Goal: Task Accomplishment & Management: Manage account settings

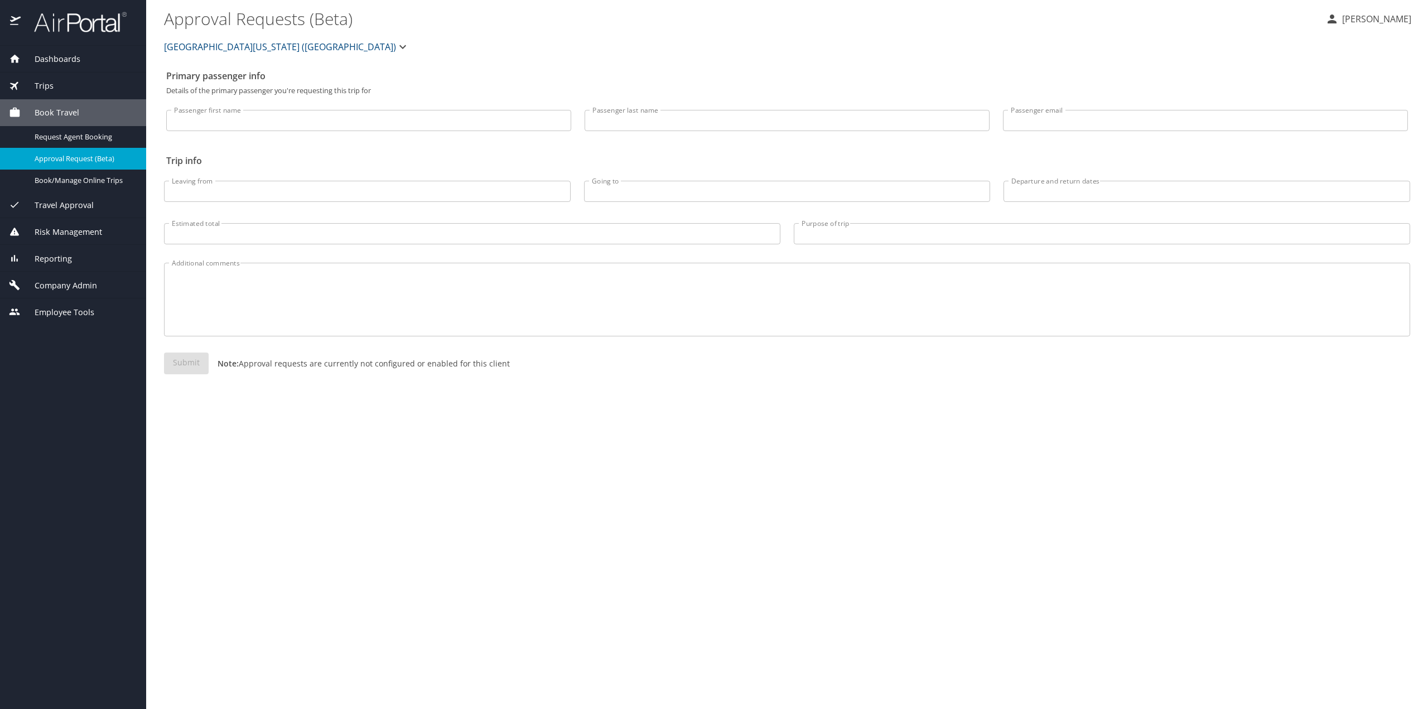
click at [62, 307] on span "Employee Tools" at bounding box center [58, 312] width 74 height 12
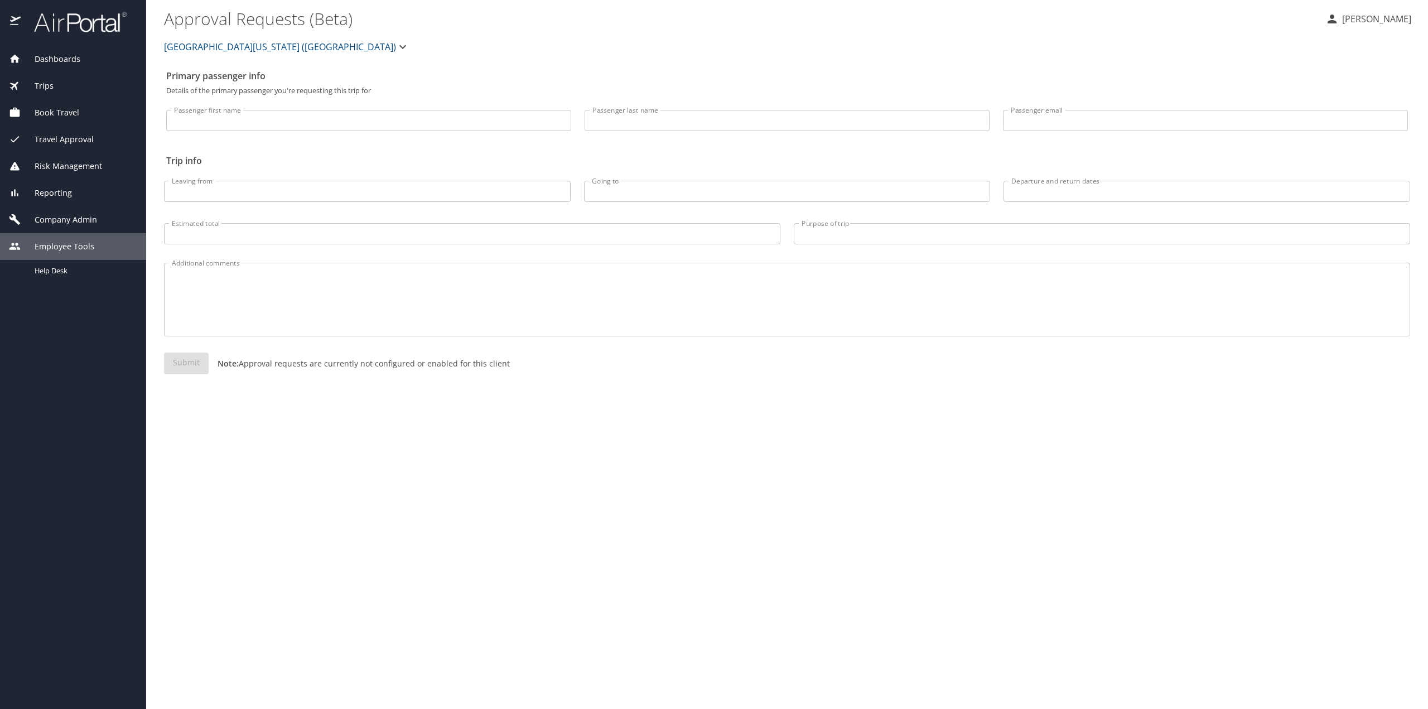
click at [61, 222] on span "Company Admin" at bounding box center [59, 220] width 76 height 12
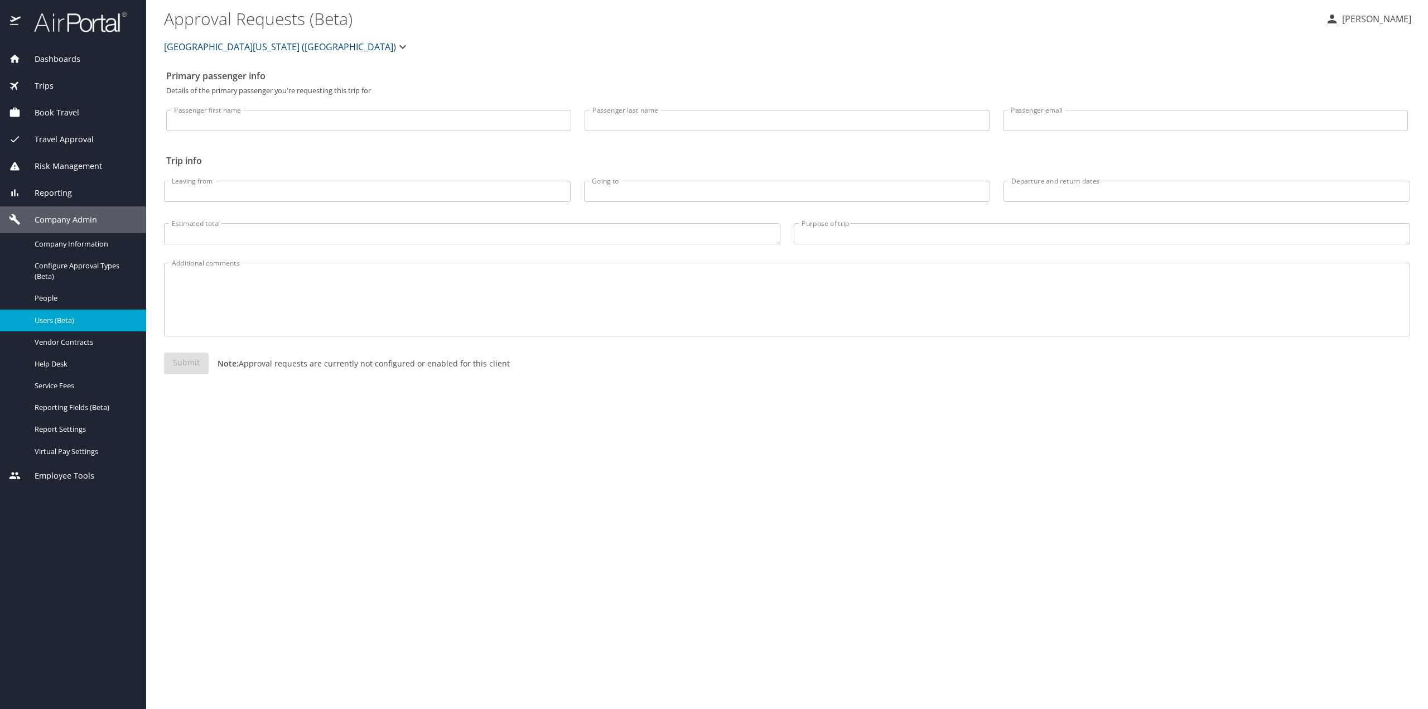
click at [58, 321] on span "Users (Beta)" at bounding box center [84, 320] width 98 height 11
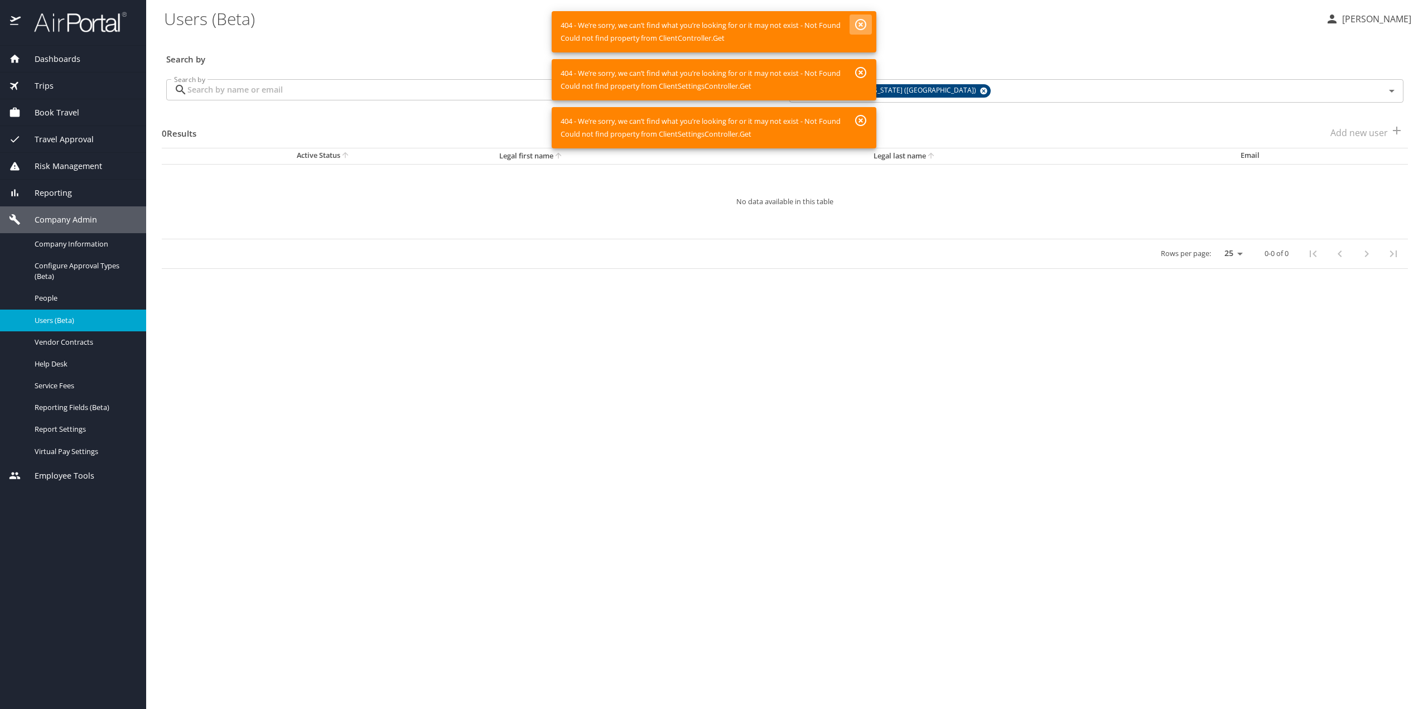
click at [860, 16] on button "button" at bounding box center [861, 25] width 22 height 20
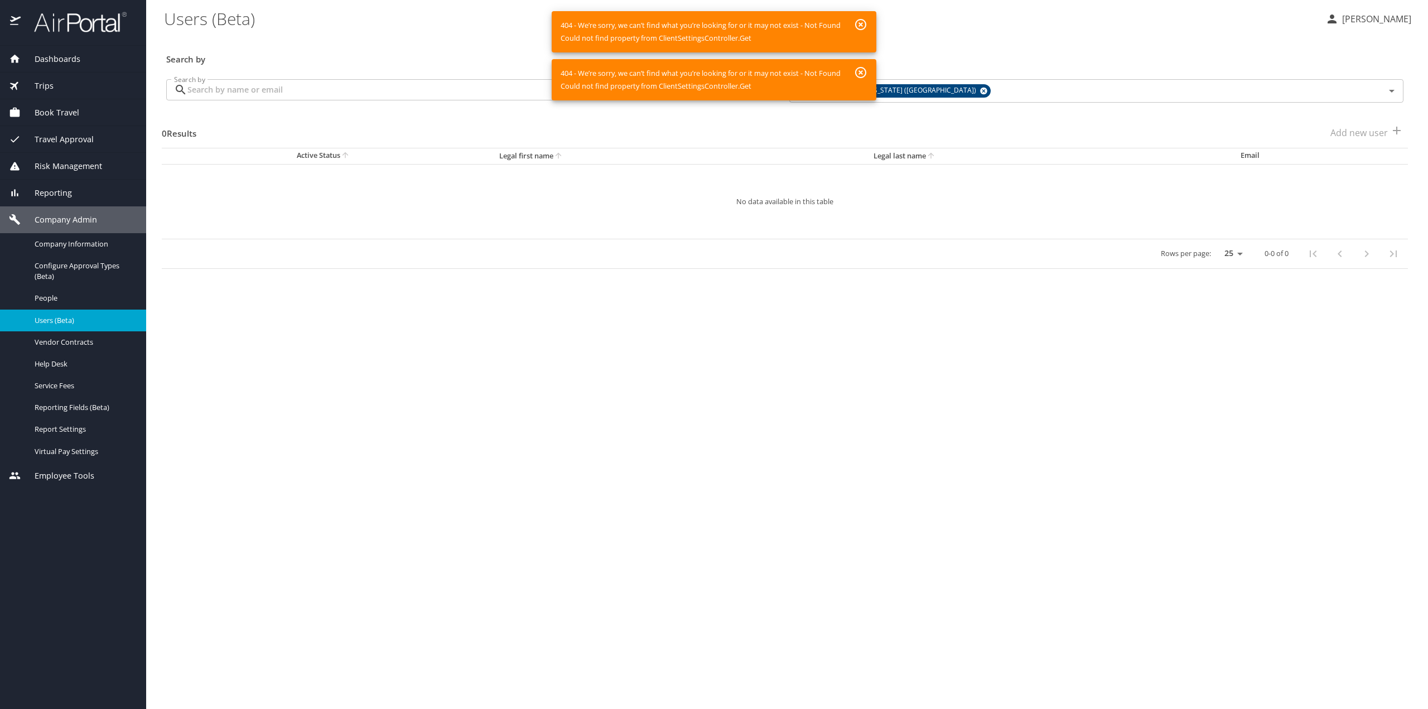
click at [861, 22] on icon "button" at bounding box center [860, 24] width 13 height 13
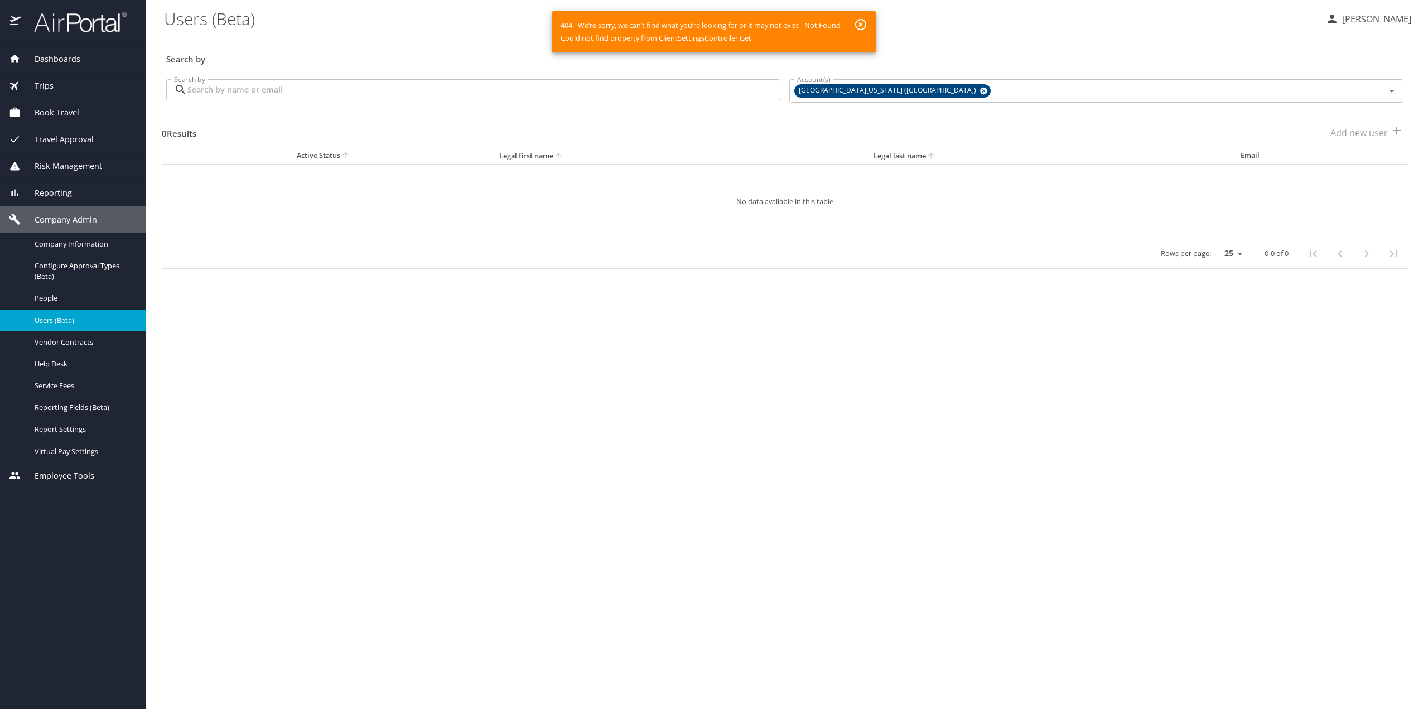
click at [864, 23] on icon "button" at bounding box center [860, 24] width 11 height 11
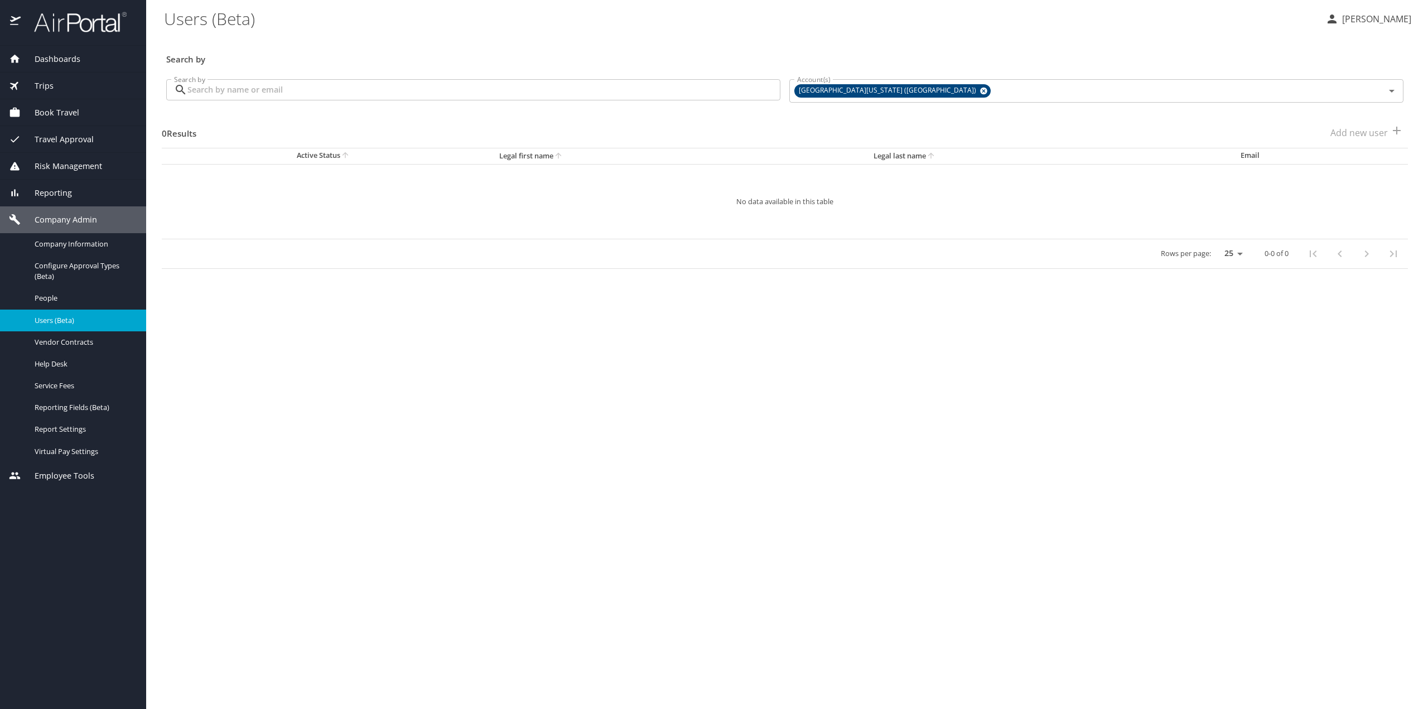
click at [439, 98] on input "Search by" at bounding box center [483, 89] width 593 height 21
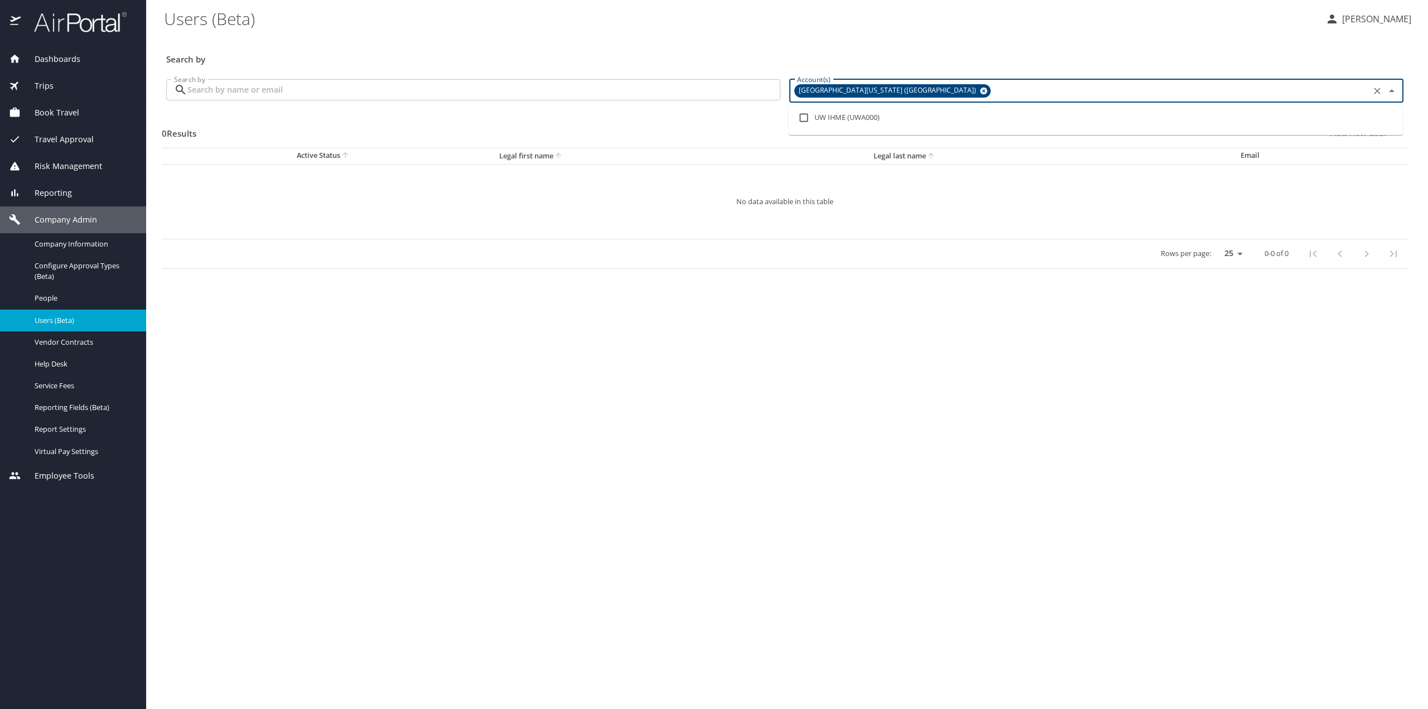
click at [1033, 89] on input "Account(s)" at bounding box center [1180, 91] width 375 height 15
click at [944, 121] on li "UW IHME (UWA000)" at bounding box center [1096, 118] width 614 height 26
checkbox input "true"
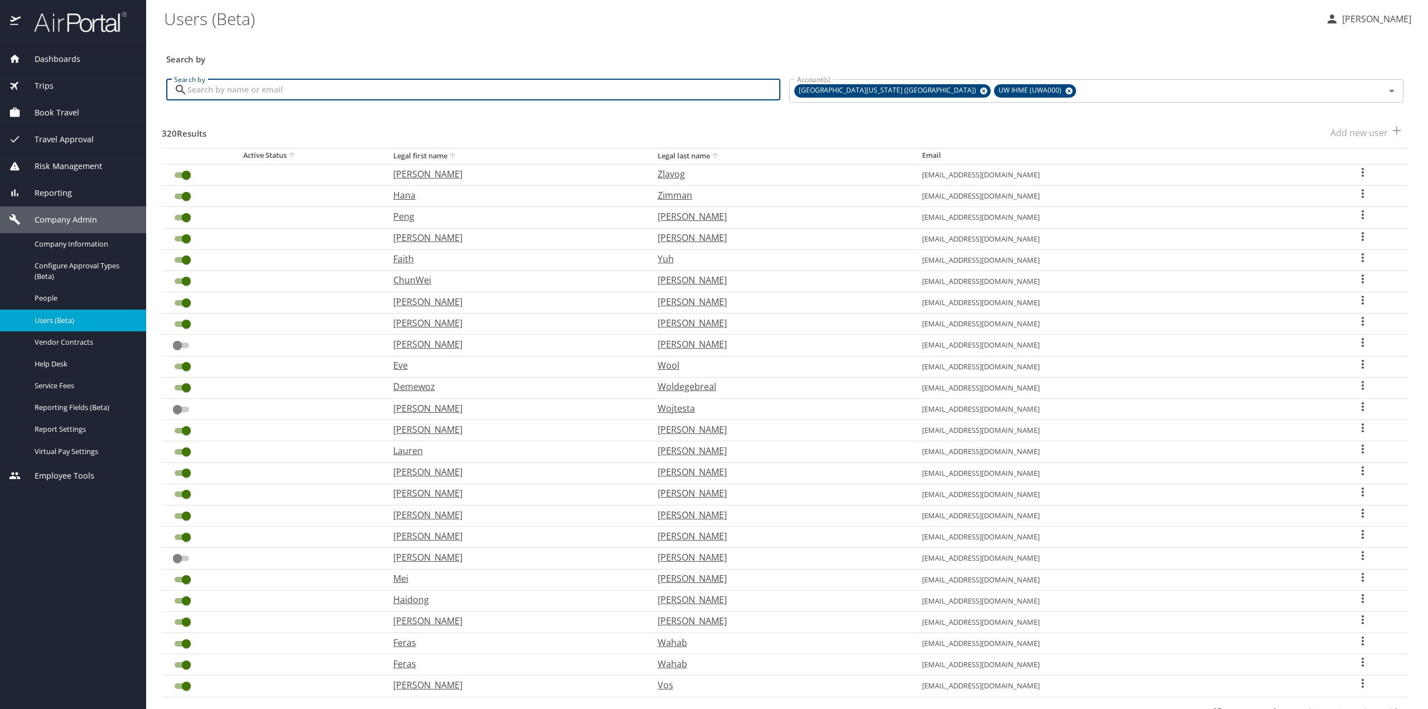
click at [477, 91] on input "Search by" at bounding box center [483, 89] width 593 height 21
type input "[PERSON_NAME]"
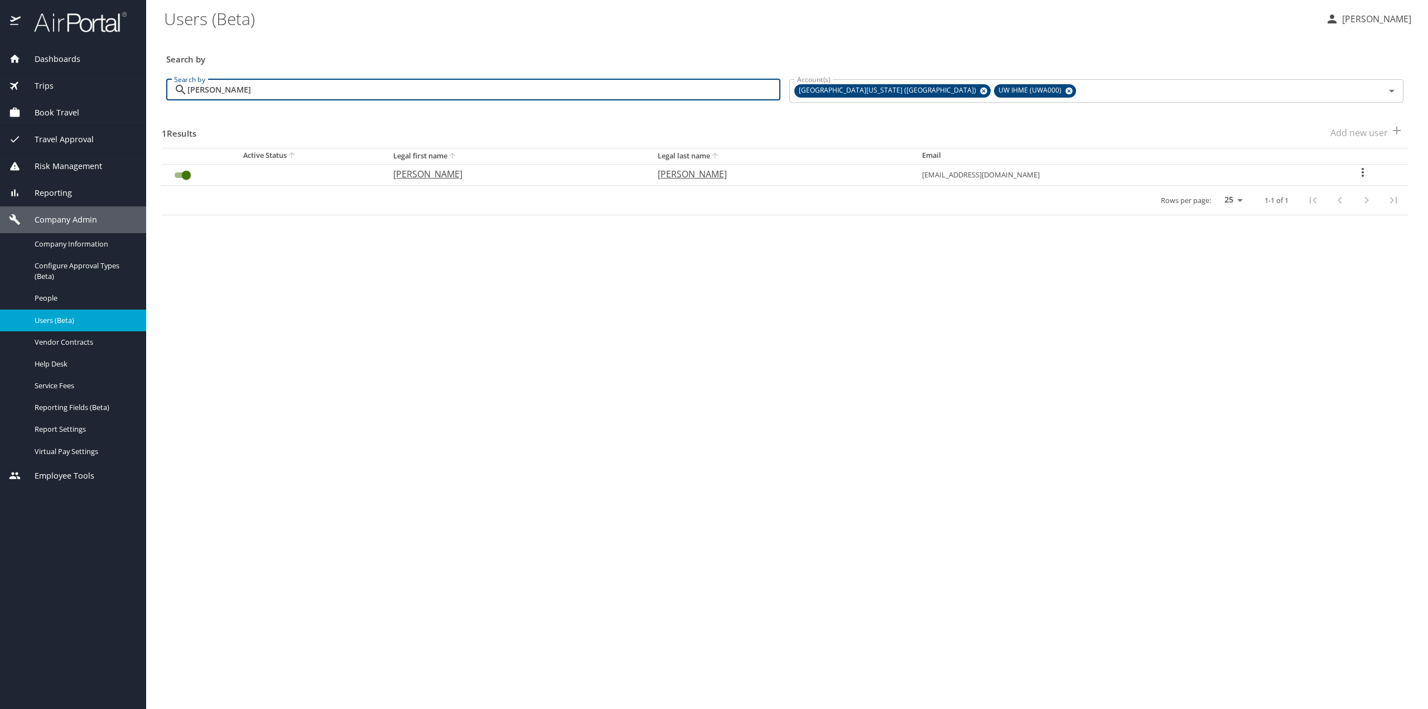
click at [1356, 173] on icon "User Search Table" at bounding box center [1362, 172] width 13 height 13
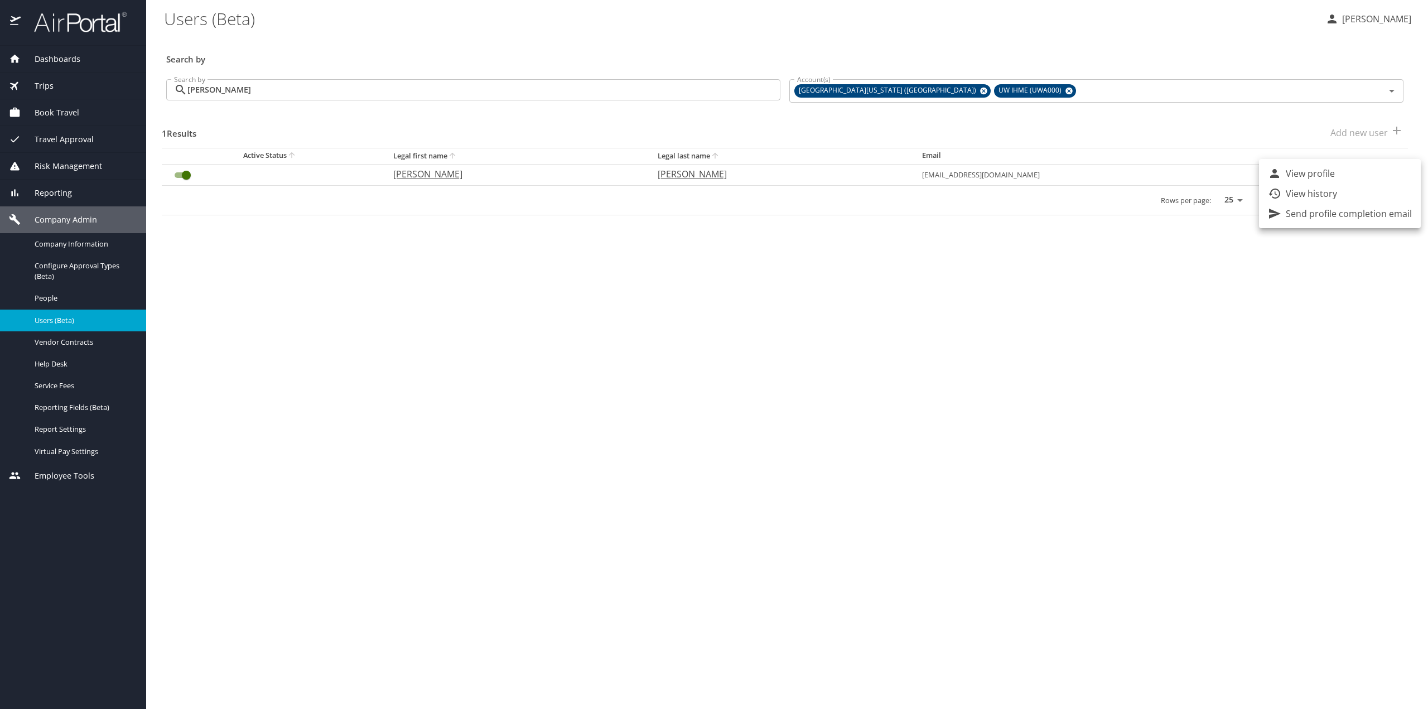
click at [1315, 179] on p "View profile" at bounding box center [1310, 173] width 49 height 13
select select "US"
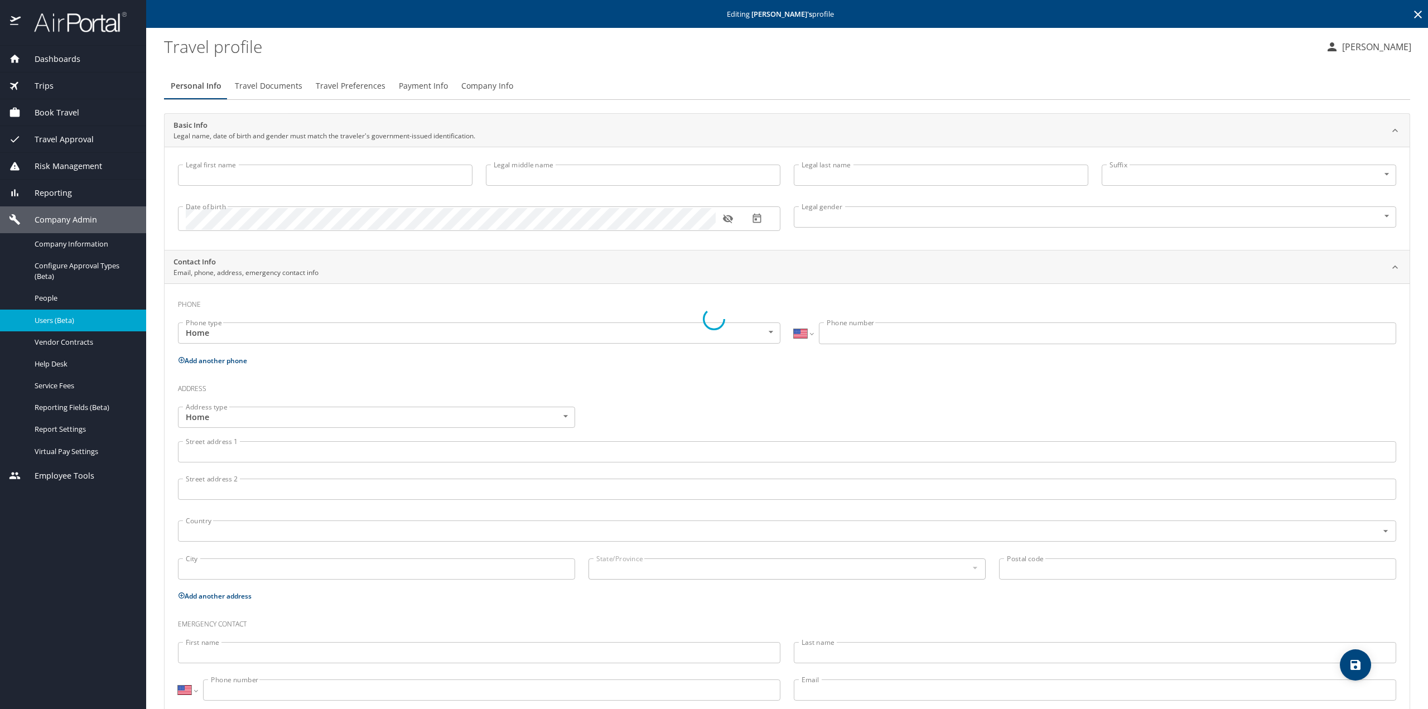
type input "[PERSON_NAME]"
type input "P"
type input "[PERSON_NAME]"
type input "[DEMOGRAPHIC_DATA]"
type input "[PERSON_NAME]"
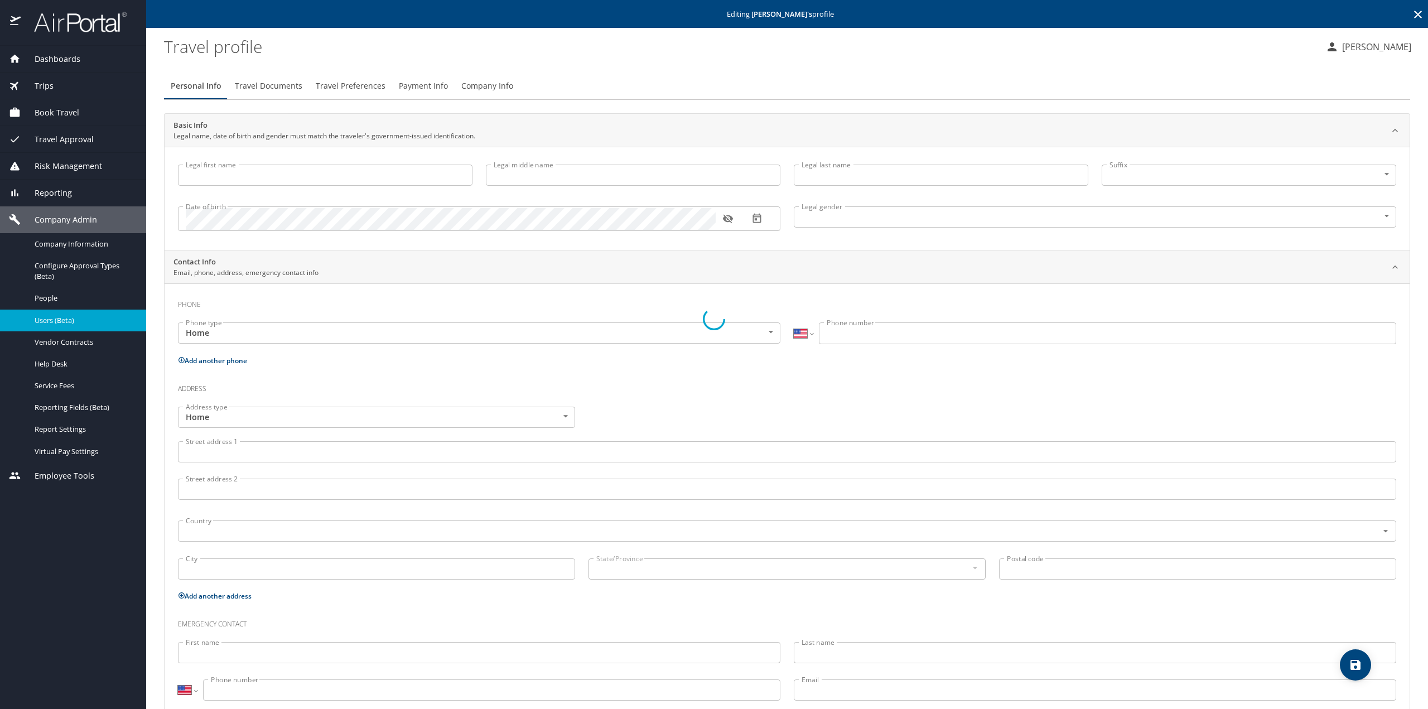
type input "[PERSON_NAME]"
select select "NL"
type input "34611968"
select select "US"
select select "NL"
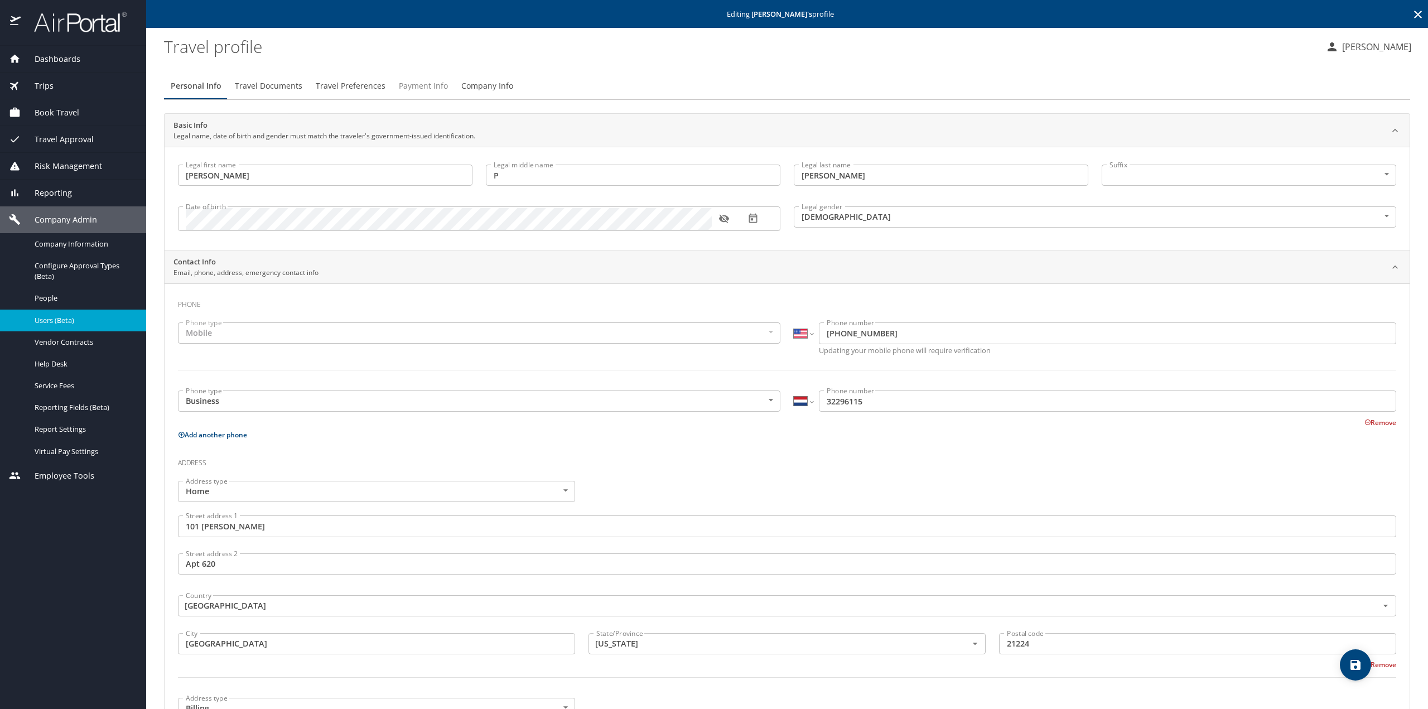
click at [403, 83] on span "Payment Info" at bounding box center [423, 86] width 49 height 14
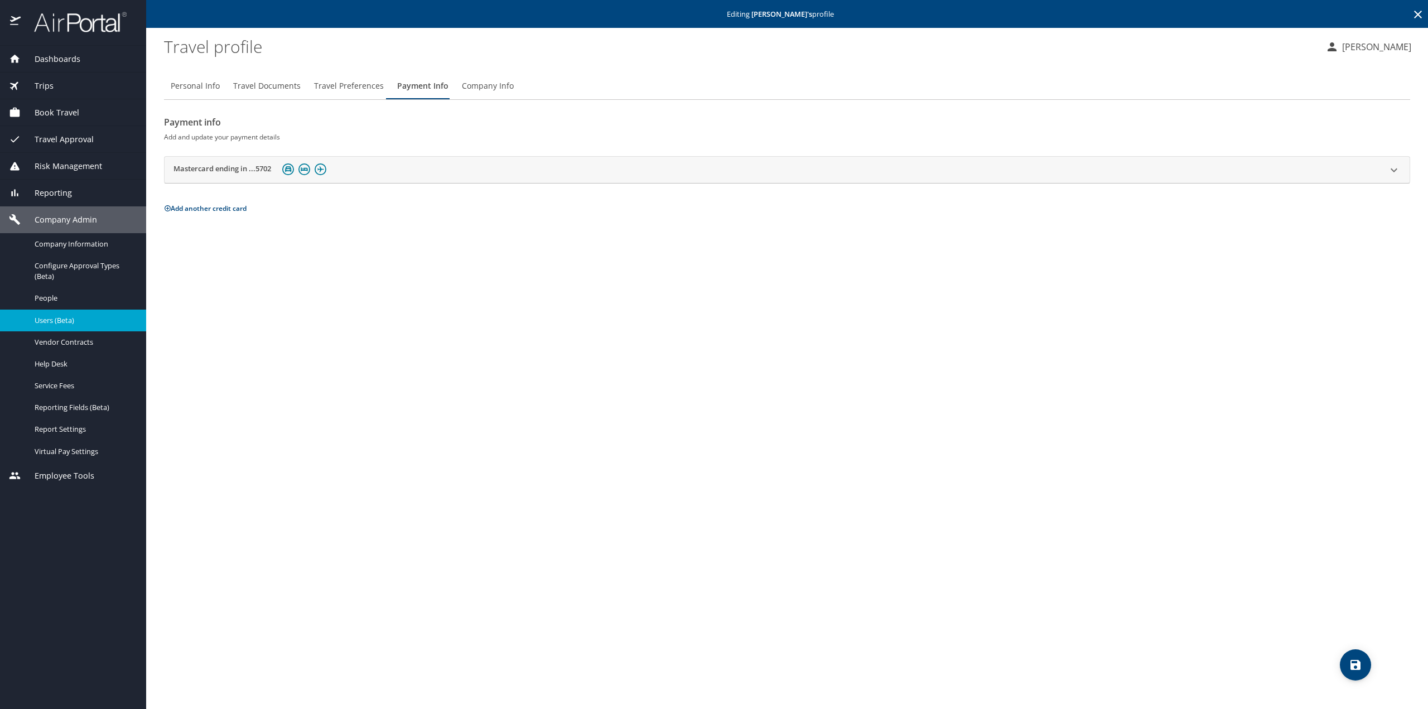
click at [215, 167] on h2 "Mastercard ending in ...5702" at bounding box center [223, 169] width 98 height 13
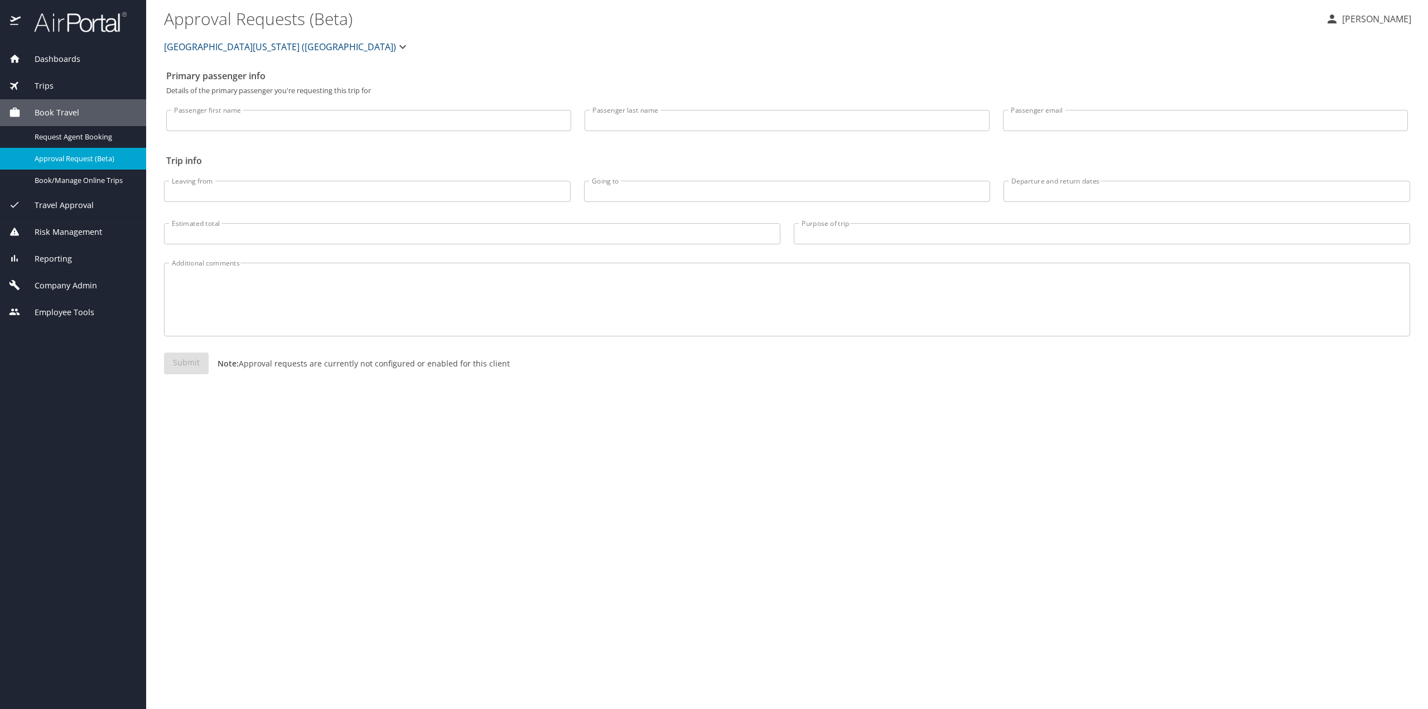
click at [49, 204] on span "Travel Approval" at bounding box center [57, 205] width 73 height 12
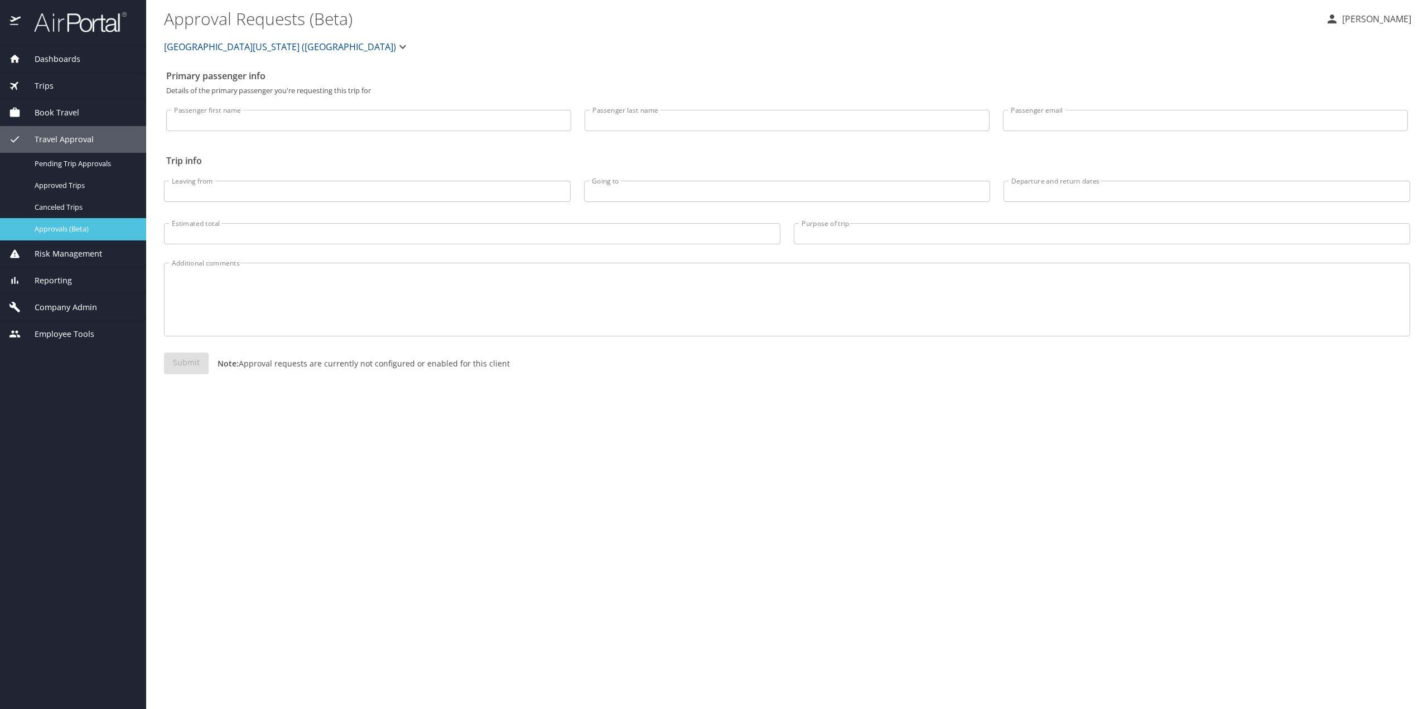
click at [58, 232] on span "Approvals (Beta)" at bounding box center [84, 229] width 98 height 11
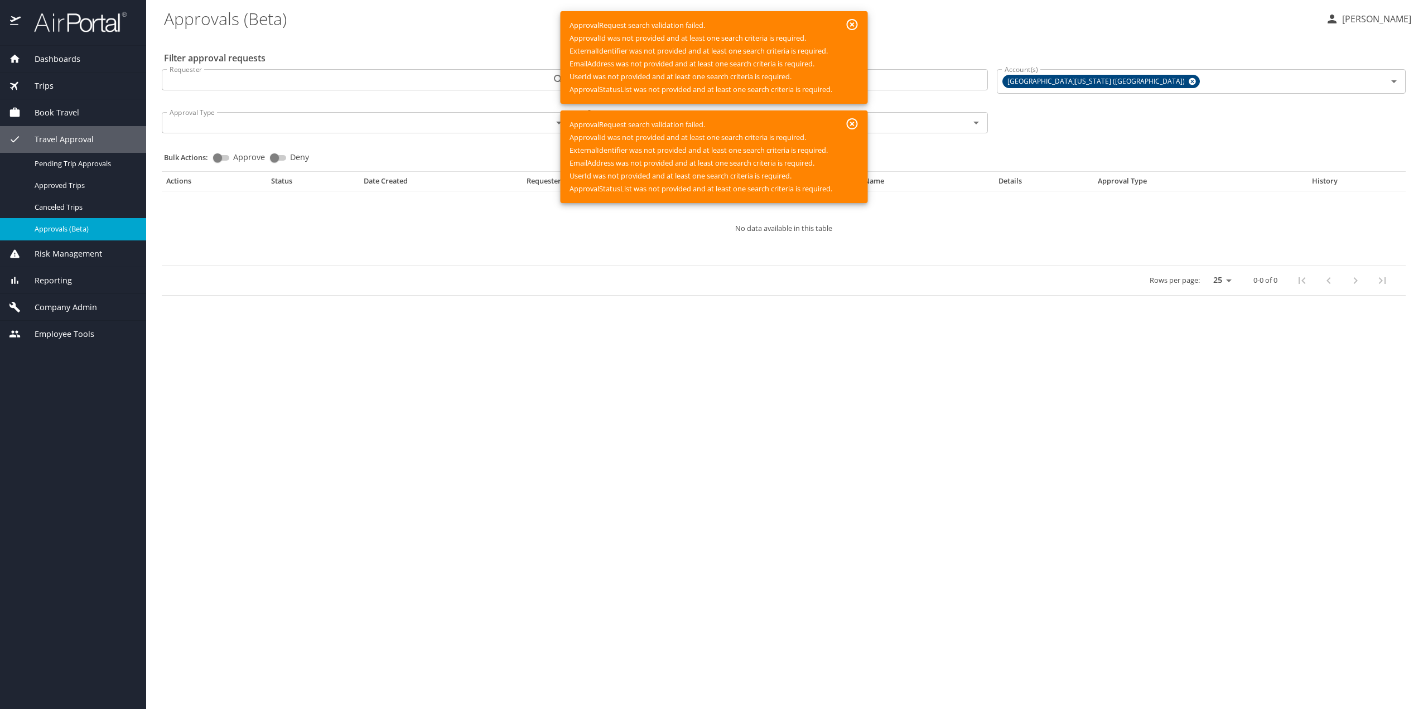
click at [854, 24] on icon "button" at bounding box center [852, 24] width 11 height 11
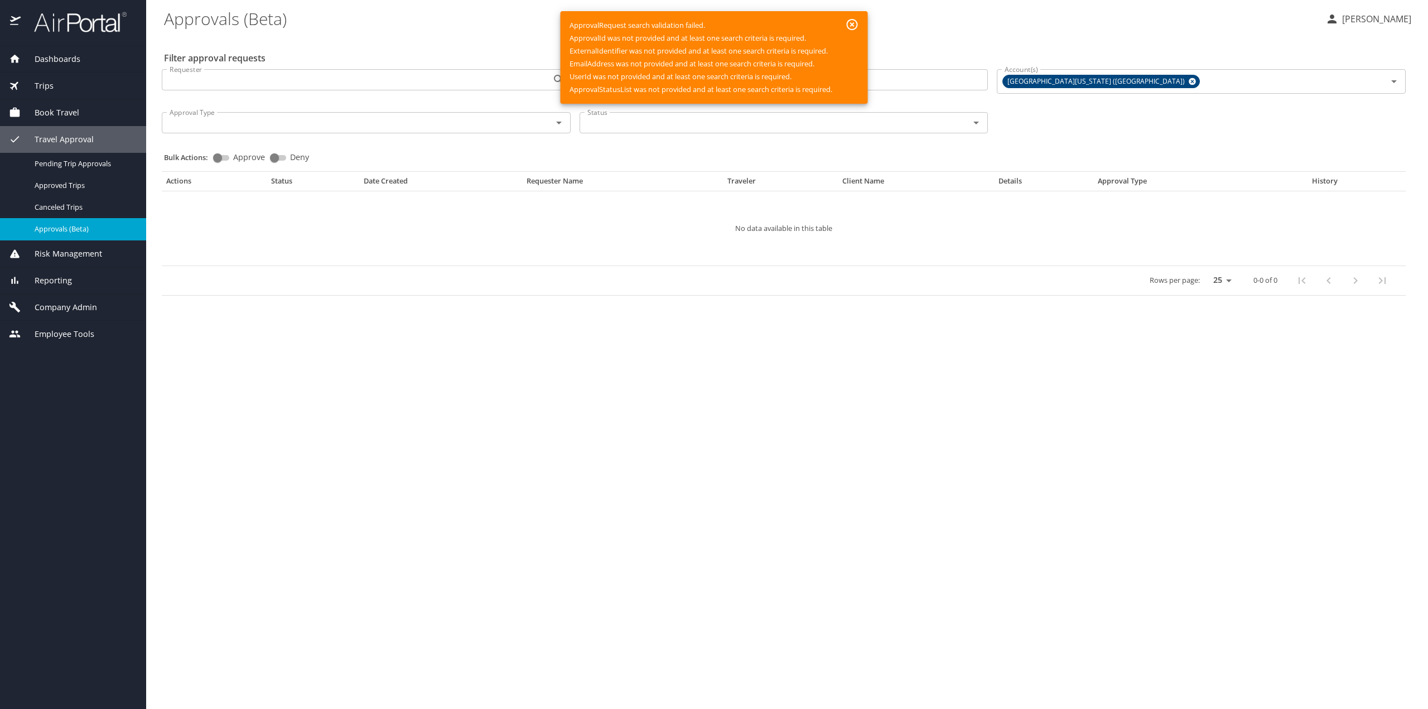
click at [855, 21] on icon "button" at bounding box center [852, 24] width 11 height 11
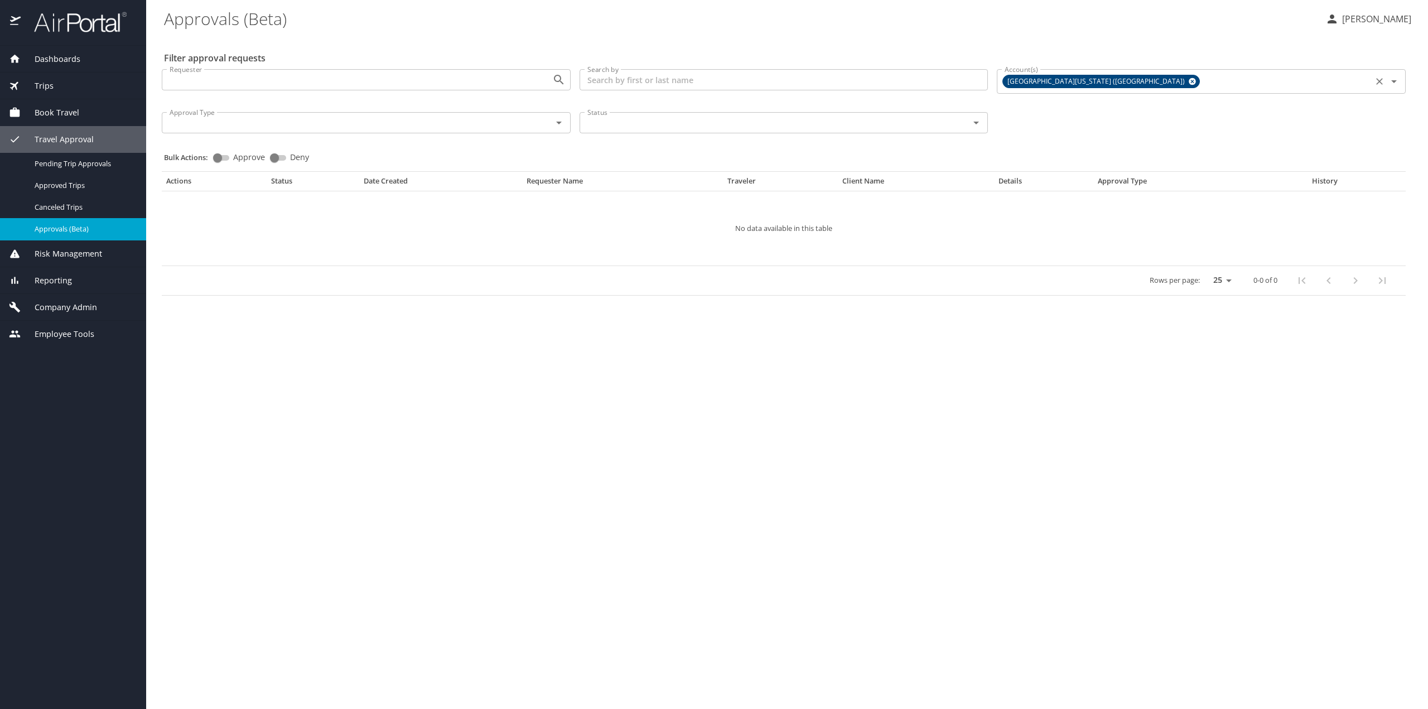
click at [1202, 78] on input "Account(s)" at bounding box center [1285, 81] width 167 height 15
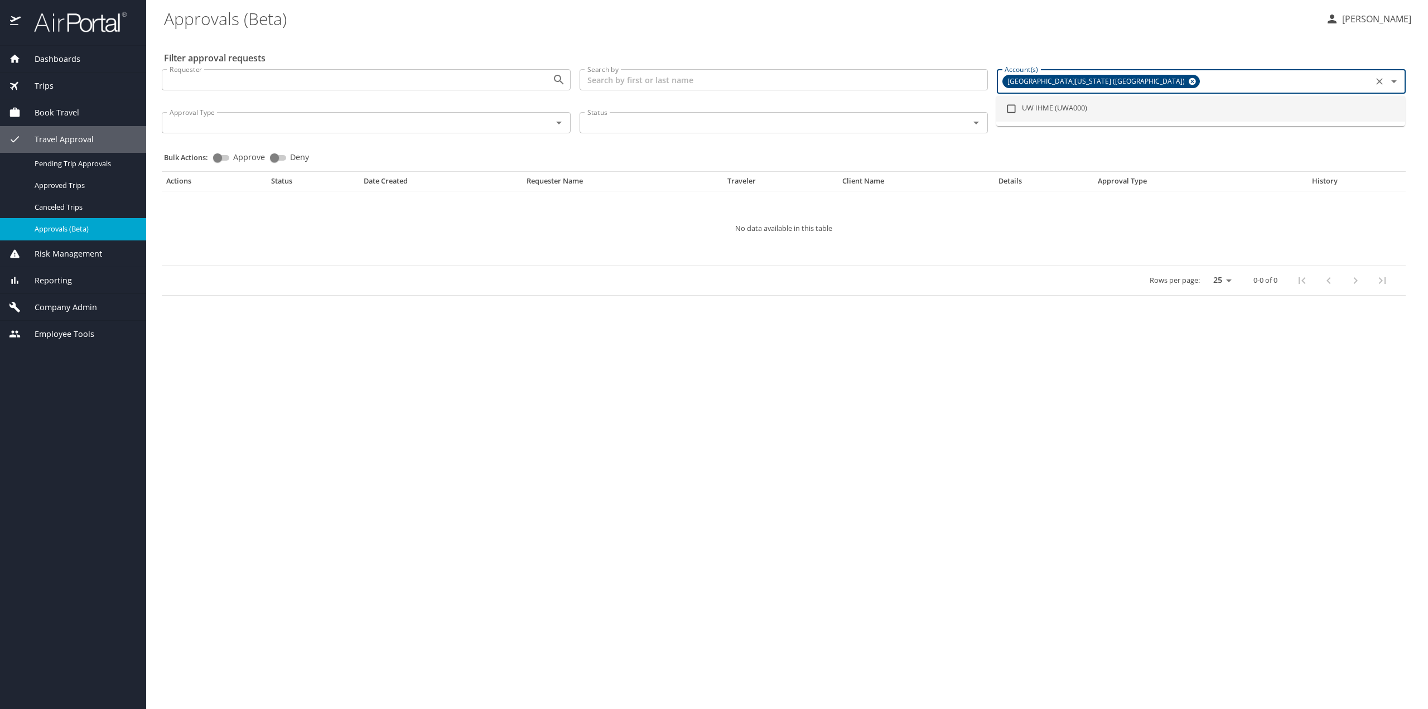
click at [1114, 105] on li "UW IHME (UWA000)" at bounding box center [1200, 109] width 409 height 26
checkbox input "true"
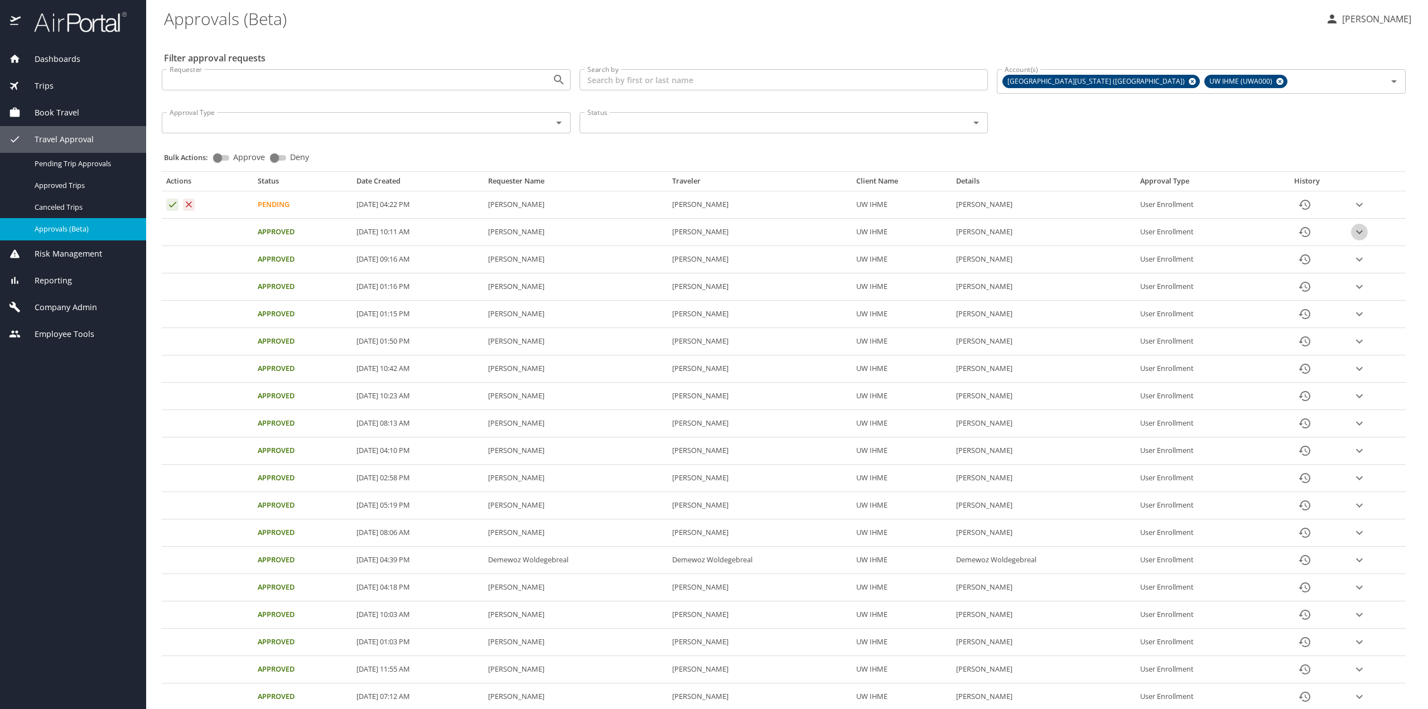
click at [1353, 211] on icon "expand row" at bounding box center [1359, 204] width 13 height 13
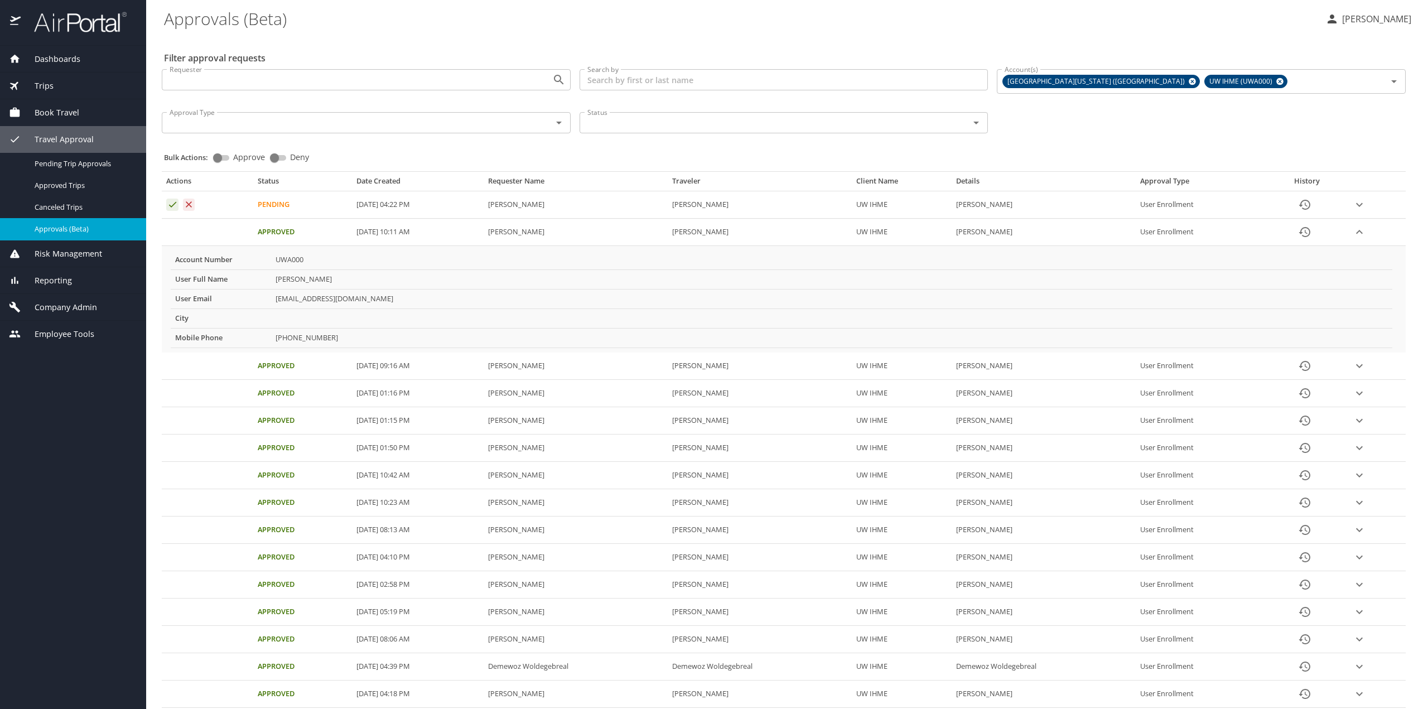
click at [1300, 235] on icon "History" at bounding box center [1304, 231] width 13 height 13
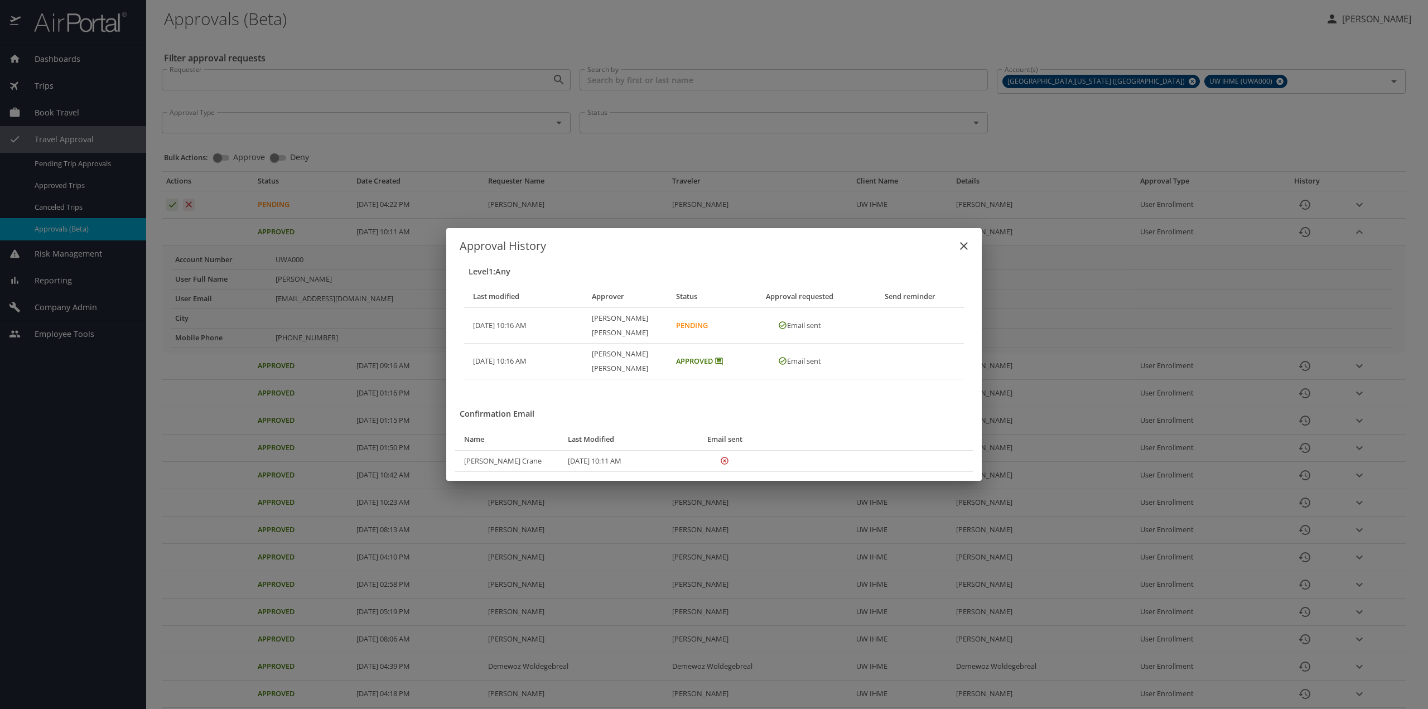
click at [964, 253] on icon "close" at bounding box center [963, 245] width 13 height 13
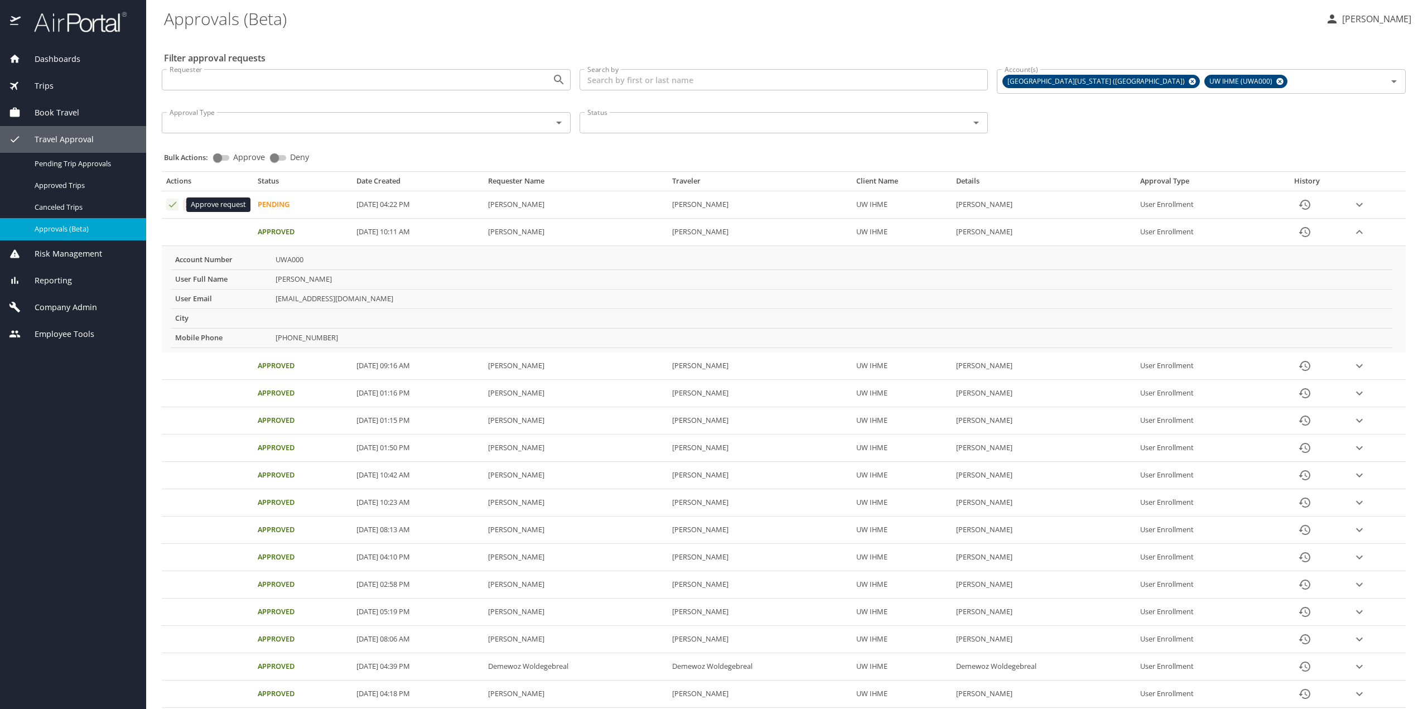
click at [175, 206] on icon "Approval table" at bounding box center [172, 204] width 11 height 11
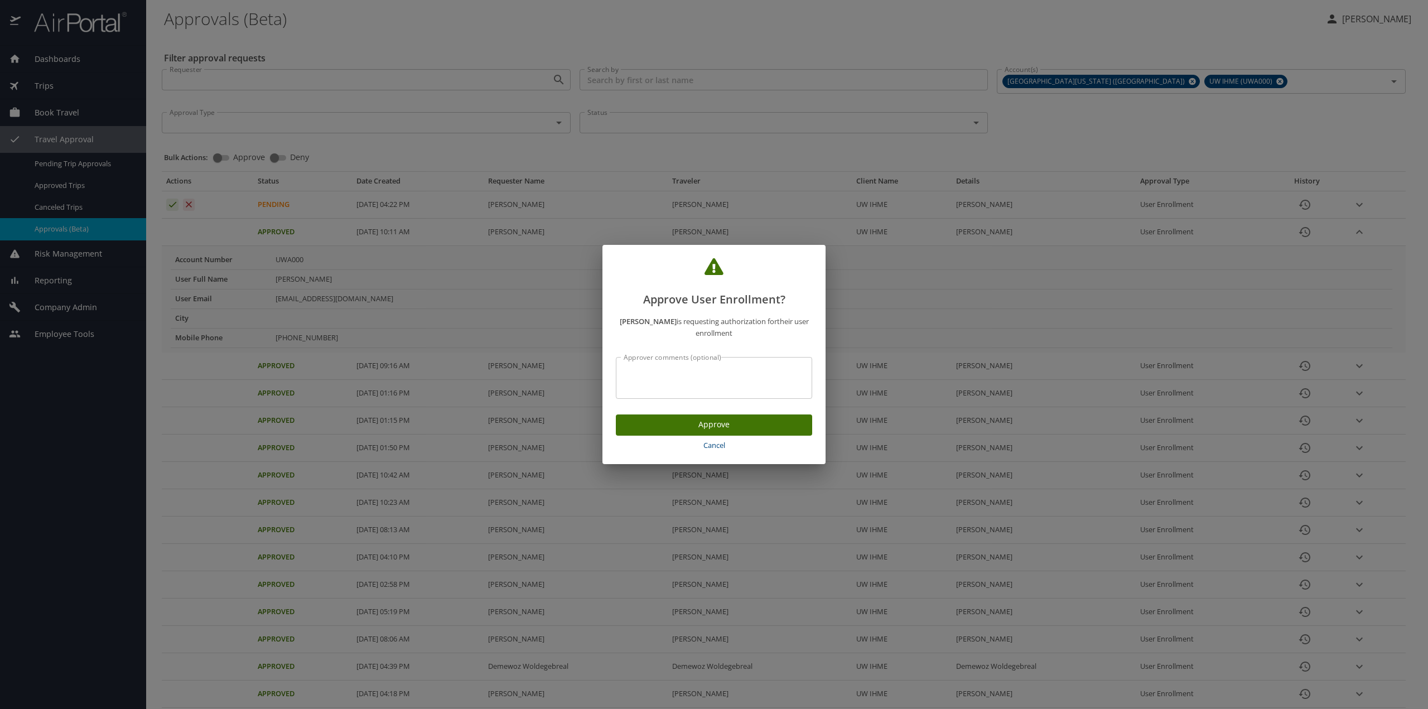
click at [754, 385] on textarea "Approver comments (optional)" at bounding box center [714, 377] width 181 height 21
paste textarea "Thank you for enrolling with CBT! For any other travel related content, please …"
click at [701, 376] on textarea "Thank you for enrolling with CBT! For any other travel related content, please …" at bounding box center [714, 377] width 181 height 21
type textarea "Thank you for enrolling with CBT! For any other travel related content, please …"
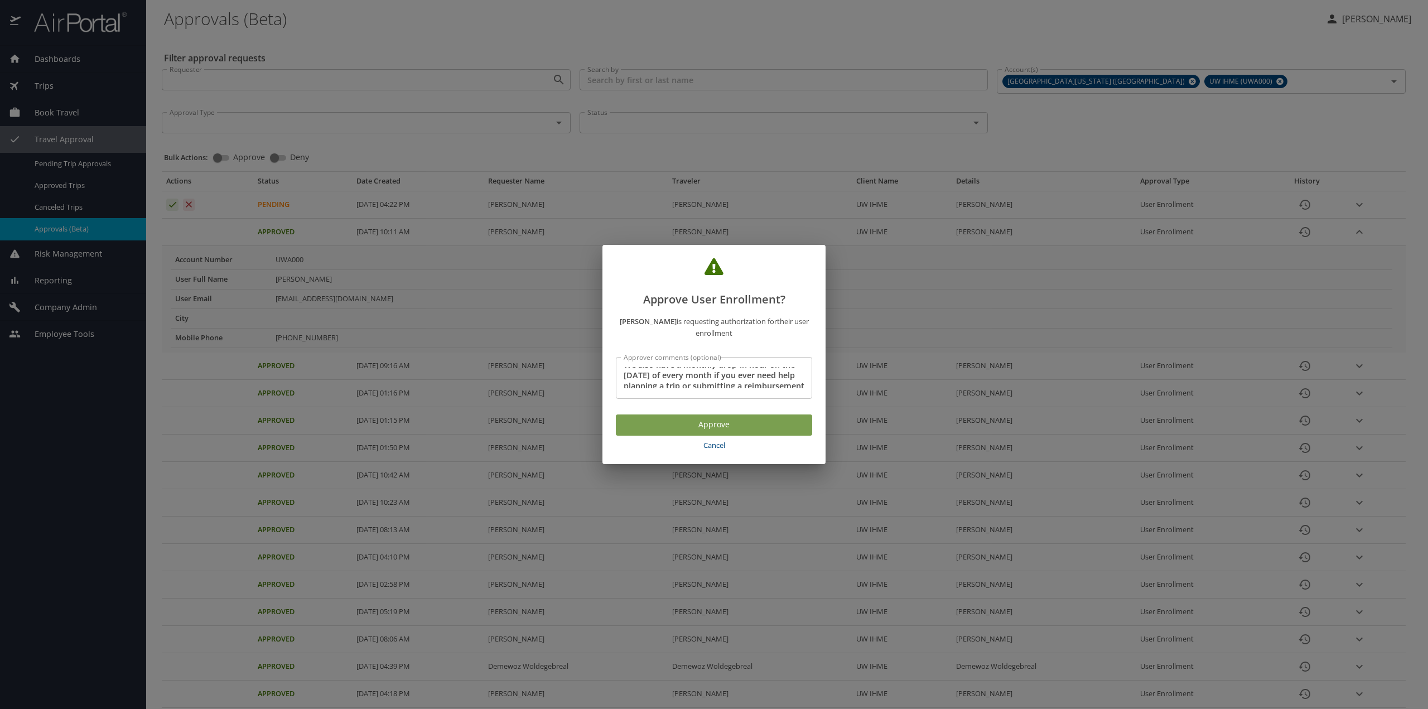
click at [718, 427] on span "Approve" at bounding box center [714, 425] width 179 height 14
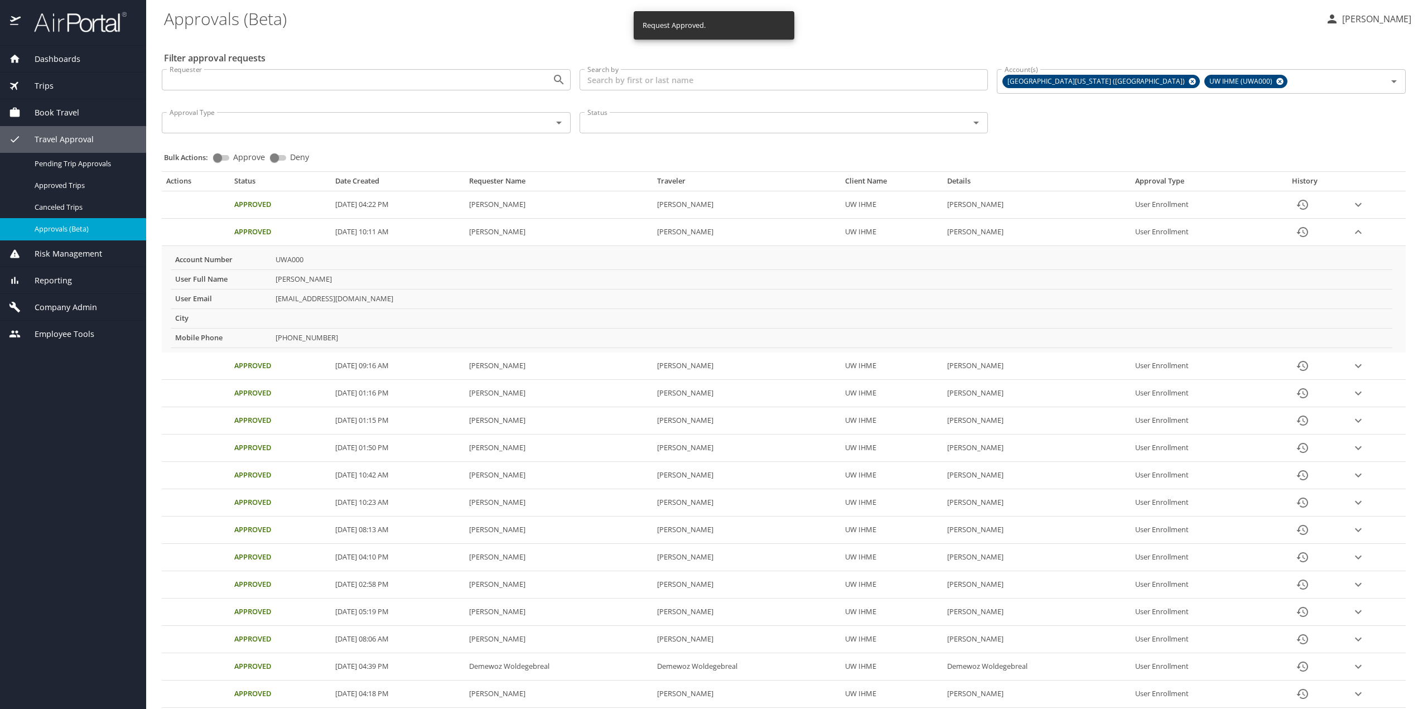
click at [197, 206] on td "Approval table" at bounding box center [196, 204] width 68 height 27
click at [1071, 210] on td "Anoushka Manik" at bounding box center [1037, 204] width 188 height 27
click at [1355, 211] on icon "expand row" at bounding box center [1358, 204] width 13 height 13
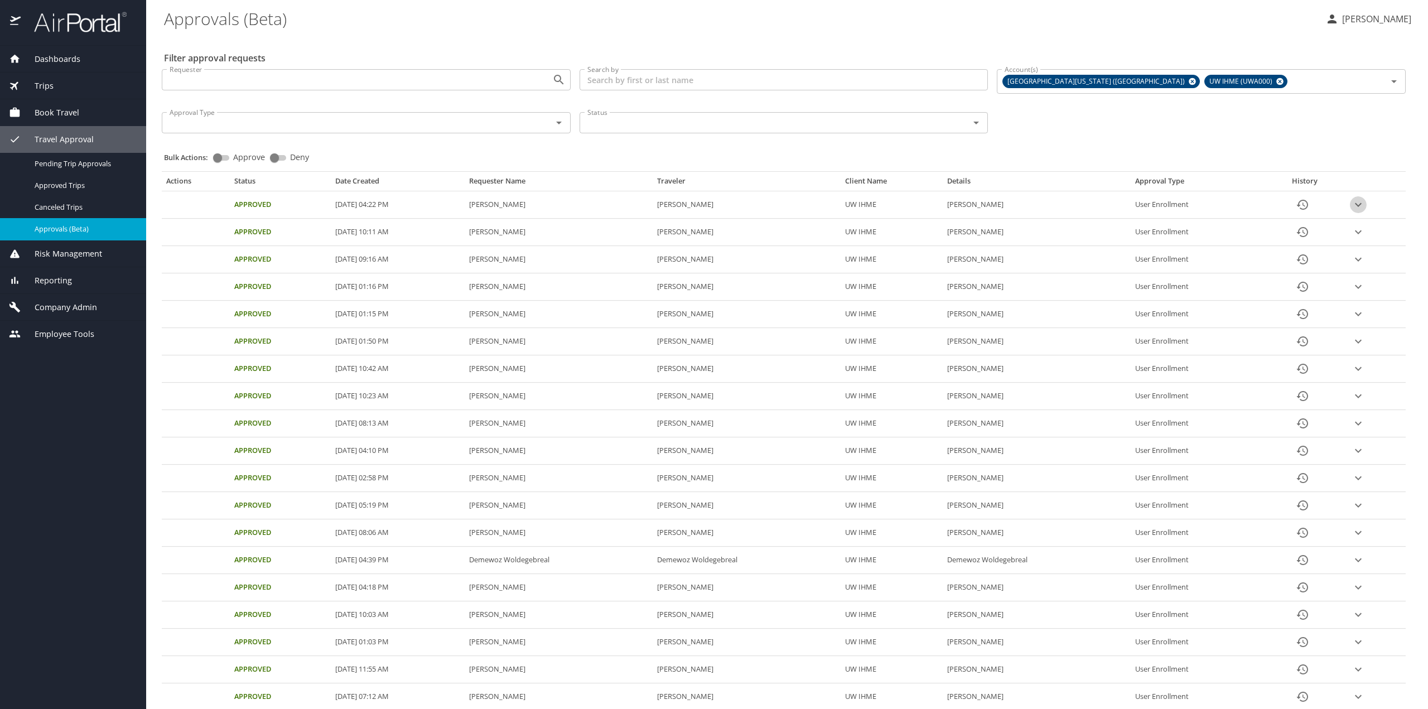
click at [1352, 207] on icon "expand row" at bounding box center [1358, 204] width 13 height 13
